Goal: Task Accomplishment & Management: Complete application form

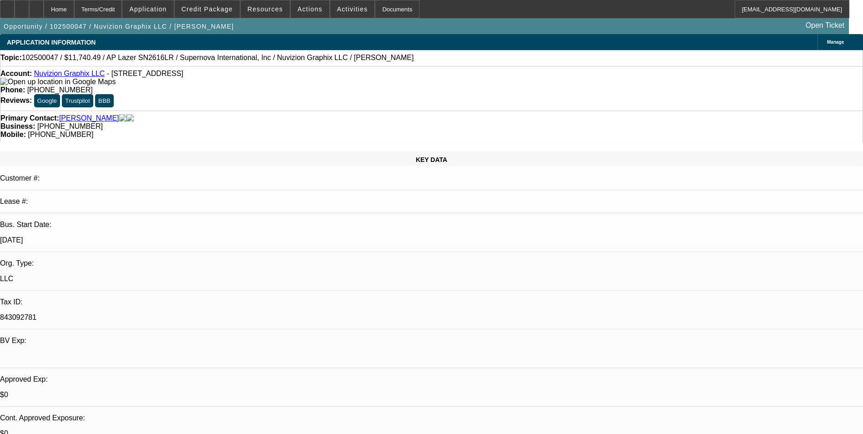
select select "0"
select select "0.1"
select select "0"
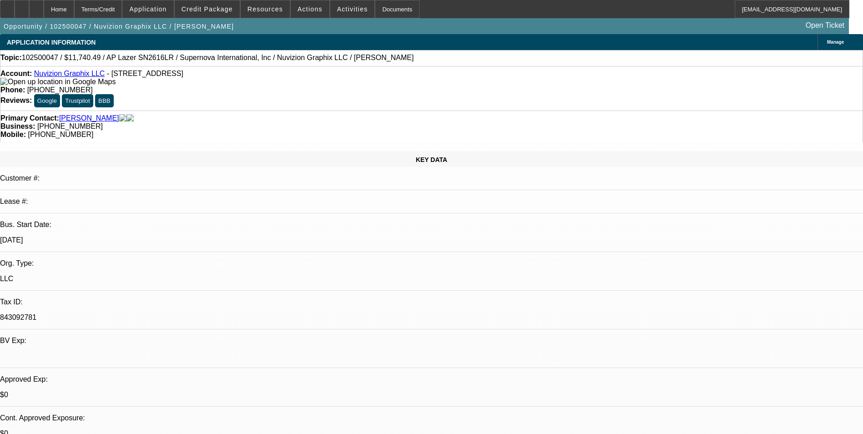
select select "0.1"
select select "0"
select select "0.1"
select select "0"
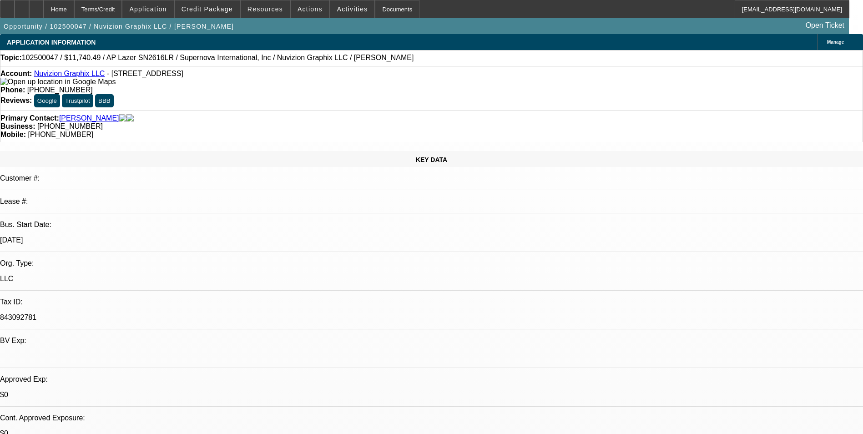
select select "0"
select select "0.1"
select select "1"
select select "5"
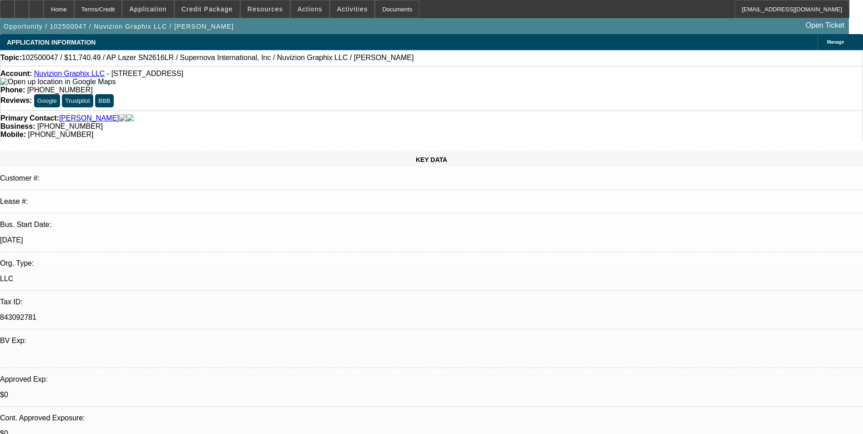
select select "1"
select select "5"
select select "1"
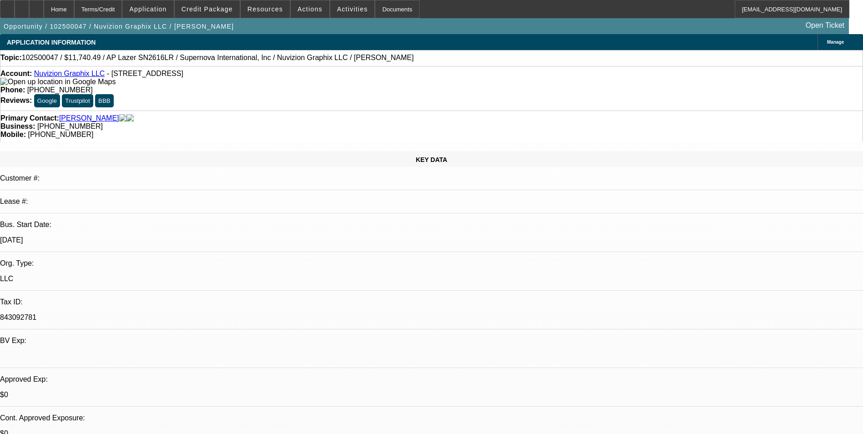
select select "5"
select select "1"
select select "6"
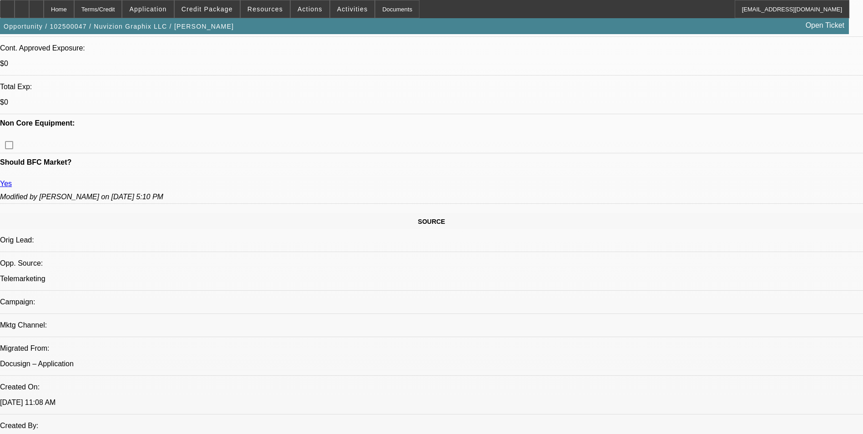
scroll to position [410, 0]
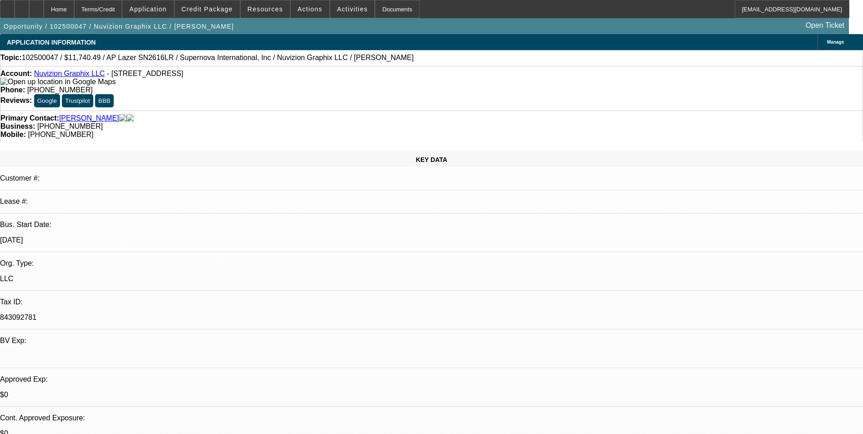
select select "0"
select select "0.1"
select select "0"
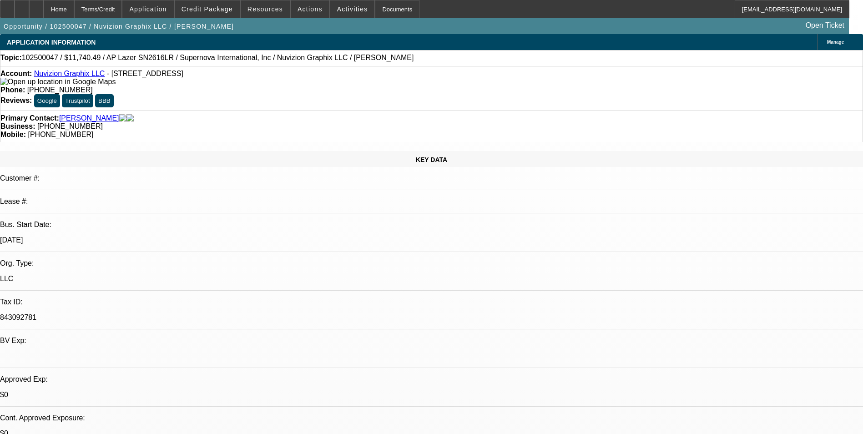
select select "0.1"
select select "0"
select select "0.1"
select select "0"
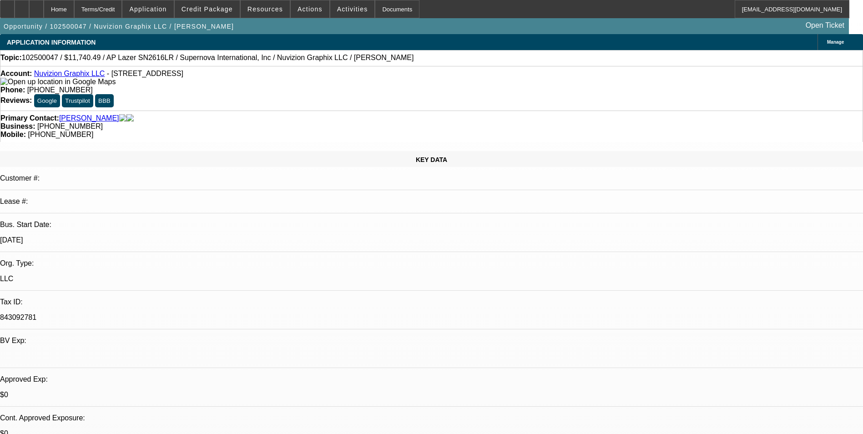
select select "0"
select select "0.1"
select select "1"
select select "5"
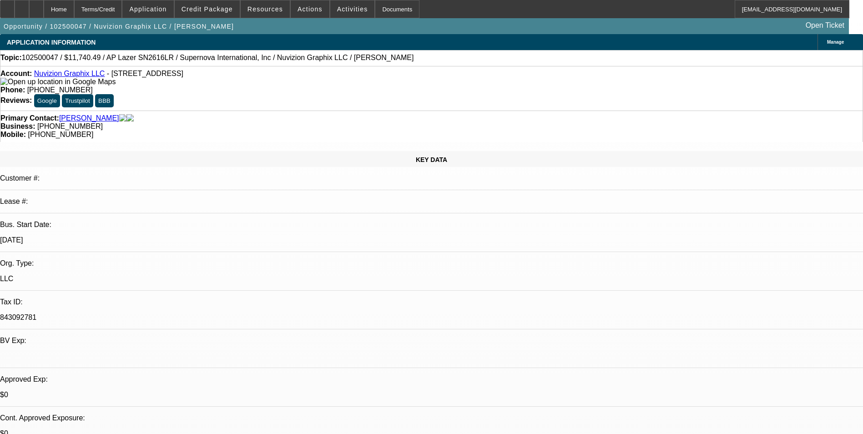
select select "1"
select select "5"
select select "1"
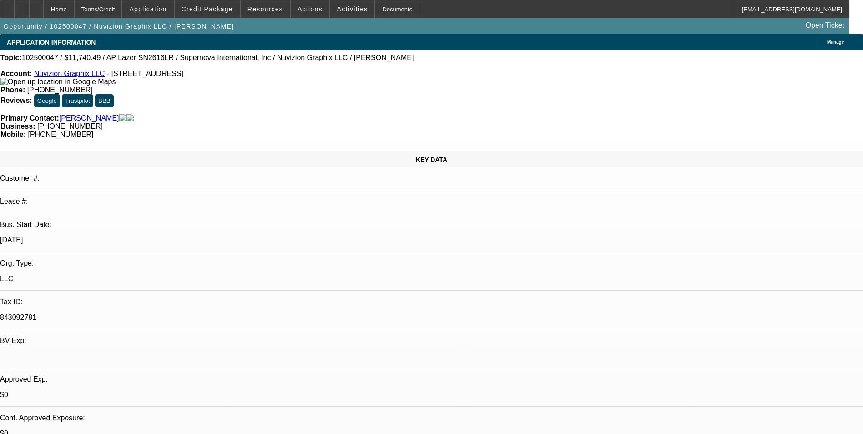
select select "5"
select select "1"
select select "6"
click at [222, 11] on span "Credit Package" at bounding box center [207, 8] width 51 height 7
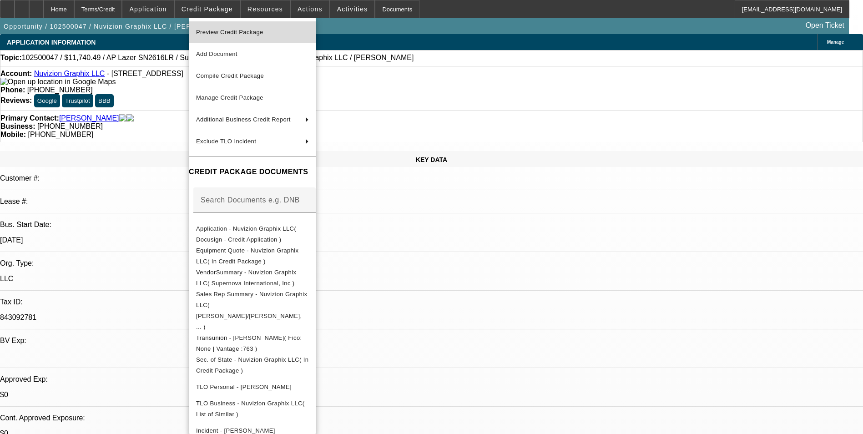
click at [232, 32] on span "Preview Credit Package" at bounding box center [229, 32] width 67 height 7
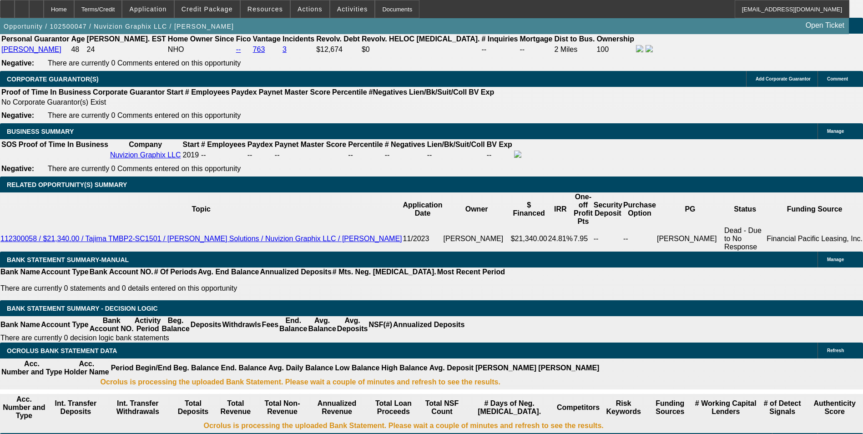
scroll to position [1320, 0]
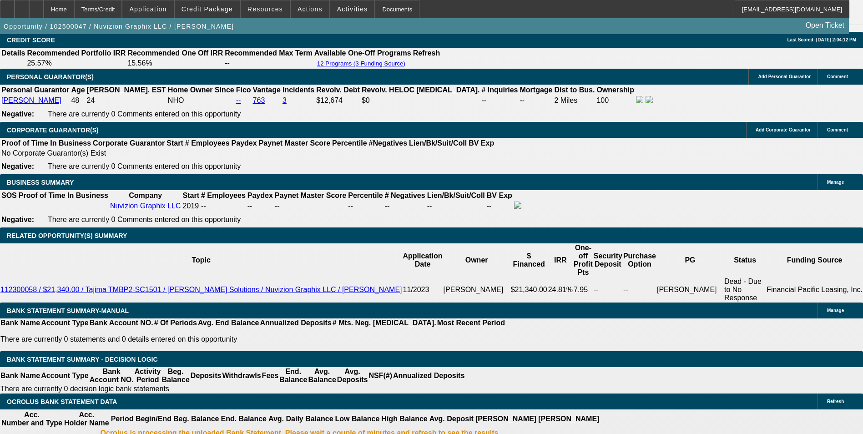
drag, startPoint x: 194, startPoint y: 238, endPoint x: 221, endPoint y: 230, distance: 28.4
type input "UNKNOWN"
type input "1"
type input "$331.18"
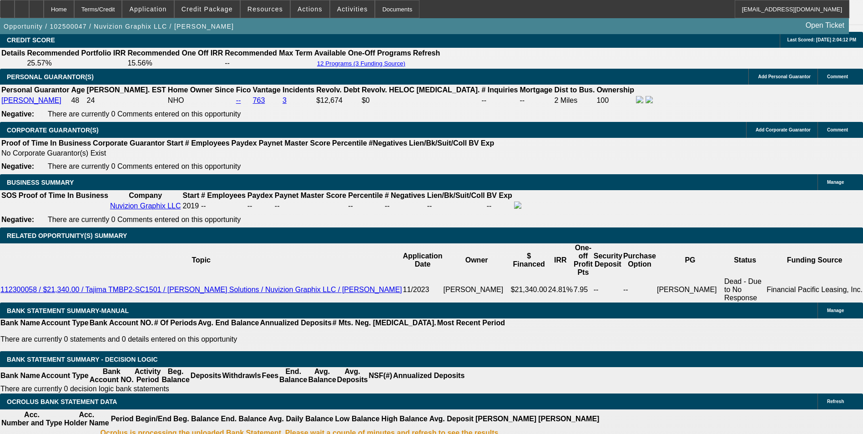
type input "12"
type input "$389.95"
type input "12"
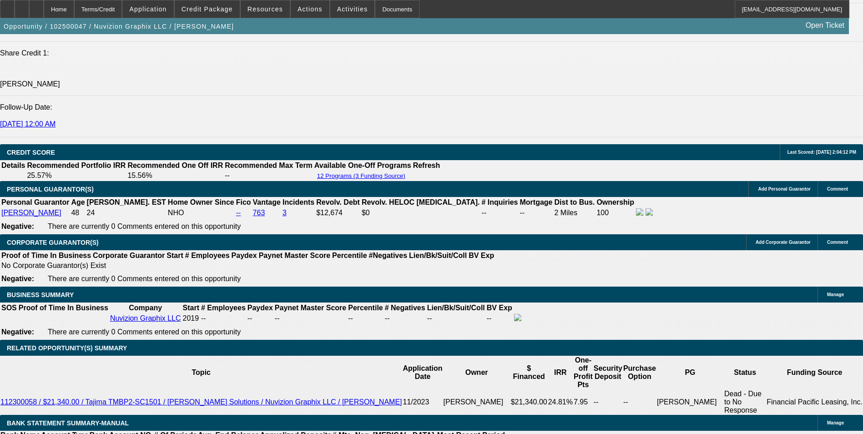
scroll to position [1184, 0]
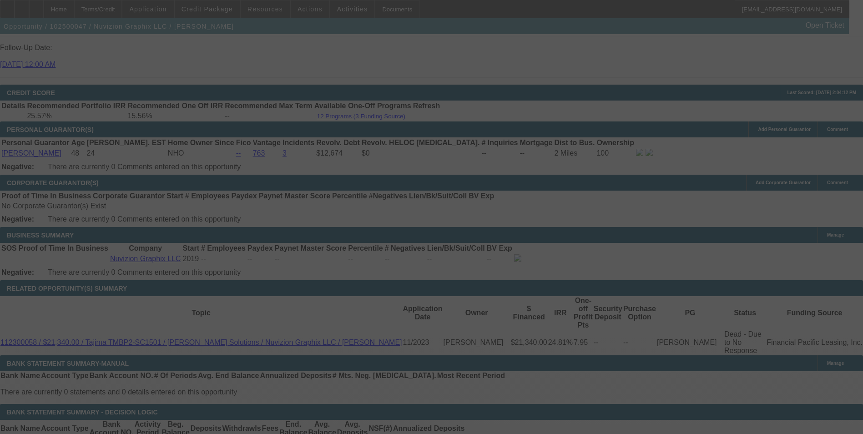
scroll to position [1366, 0]
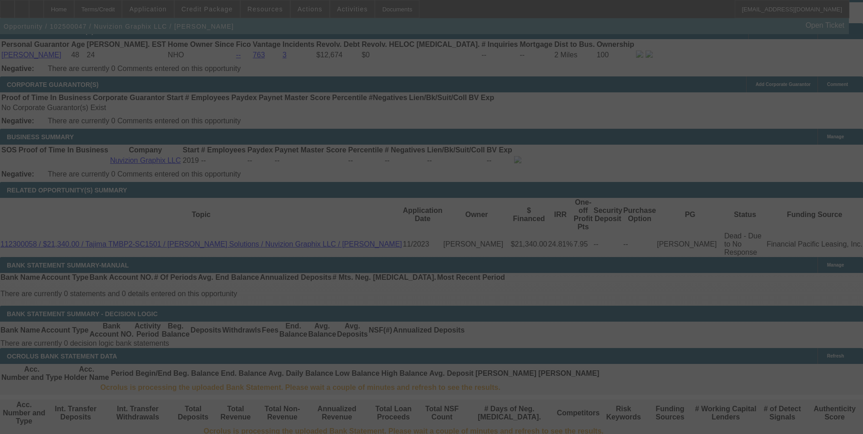
select select "0"
select select "0.1"
select select "5"
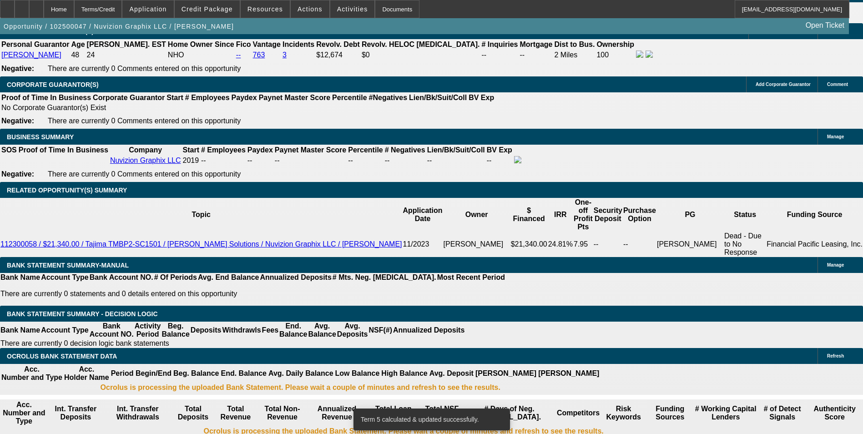
scroll to position [1361, 0]
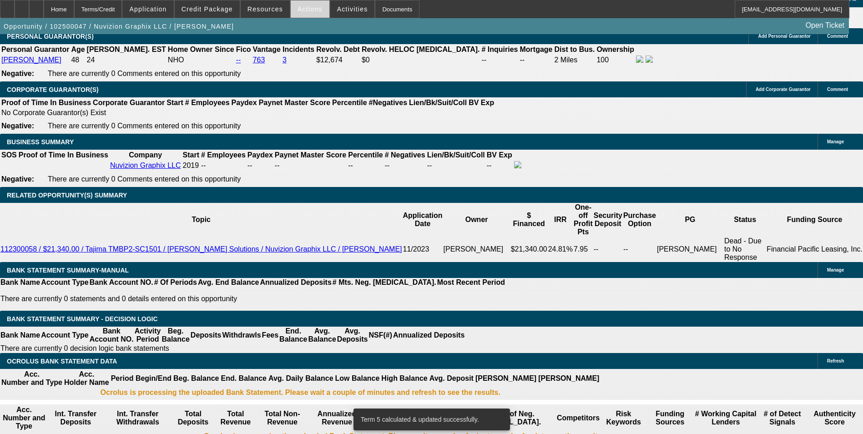
click at [293, 15] on span at bounding box center [310, 9] width 39 height 22
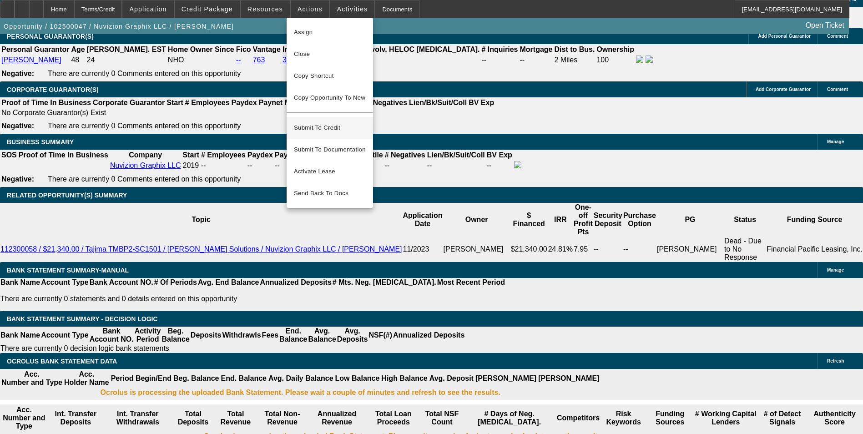
click at [311, 122] on span "Submit To Credit" at bounding box center [330, 127] width 72 height 11
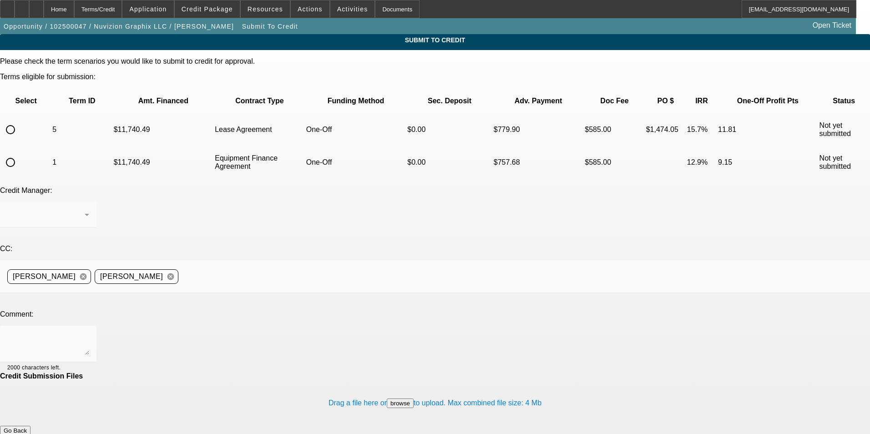
click at [20, 121] on input "radio" at bounding box center [10, 130] width 18 height 18
radio input "true"
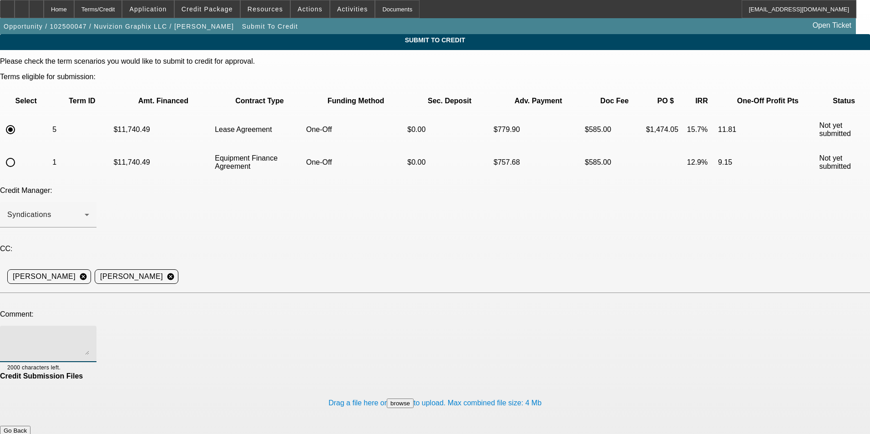
click at [89, 333] on textarea at bounding box center [48, 344] width 82 height 22
type textarea "C"
type textarea "We added banks to this deal, can we try sending to CPEF for a better rate? Thx"
click at [26, 434] on button "Submit" at bounding box center [13, 441] width 26 height 10
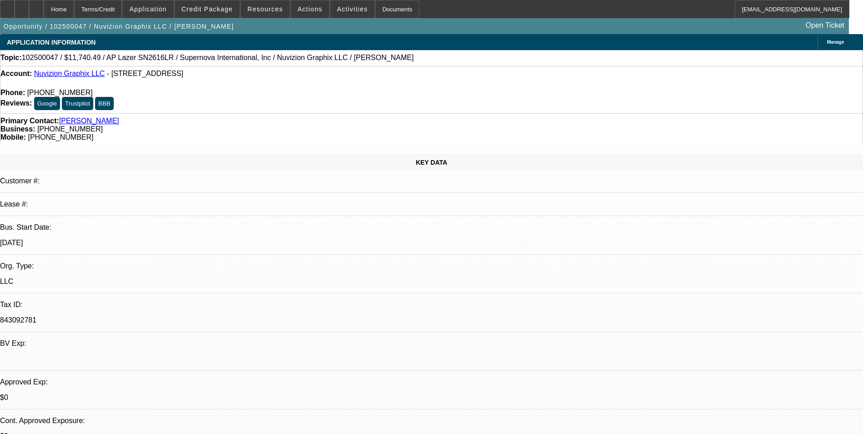
select select "0"
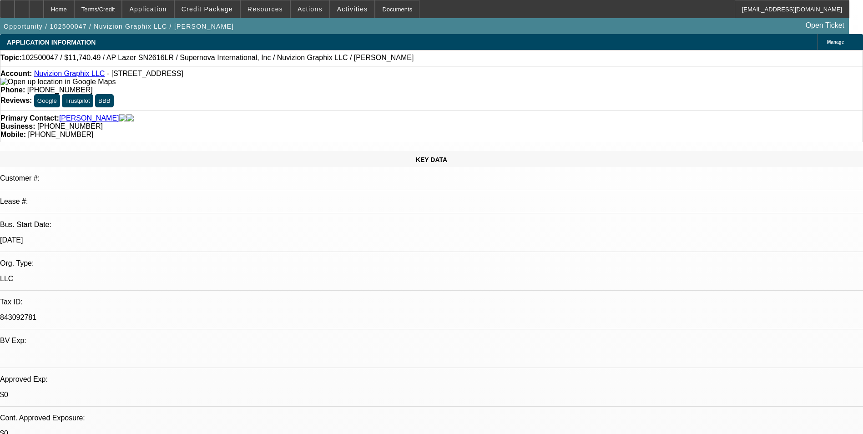
select select "0.1"
select select "5"
select select "0"
select select "0.1"
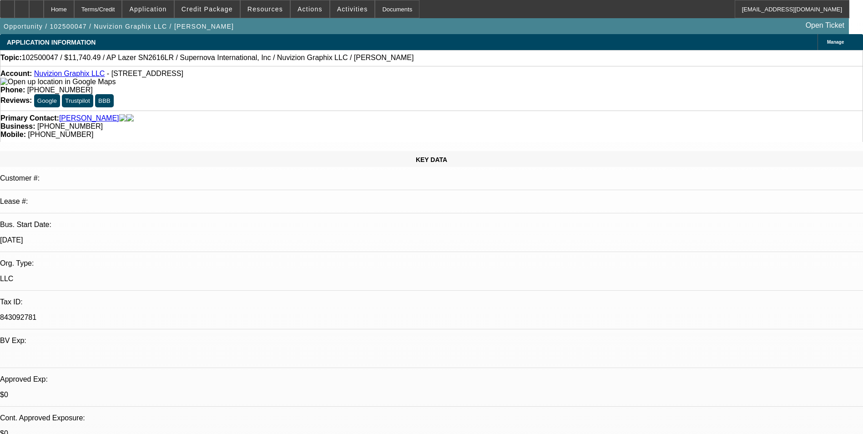
select select "5"
select select "0"
select select "0.1"
select select "5"
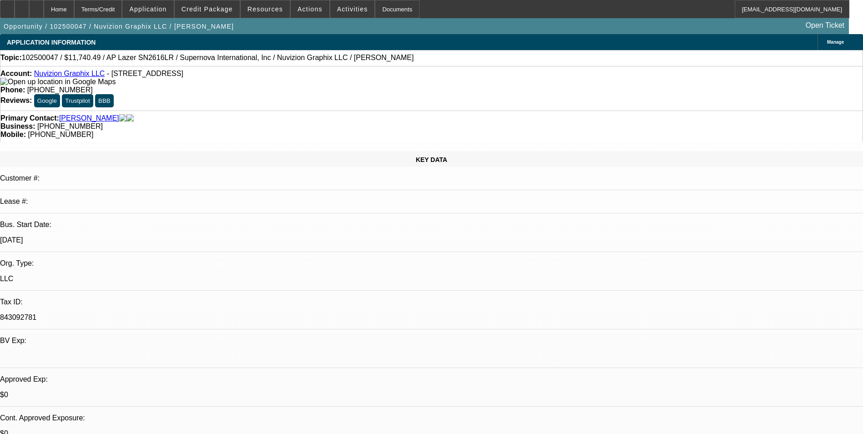
select select "0"
select select "0.1"
select select "6"
